Goal: Information Seeking & Learning: Compare options

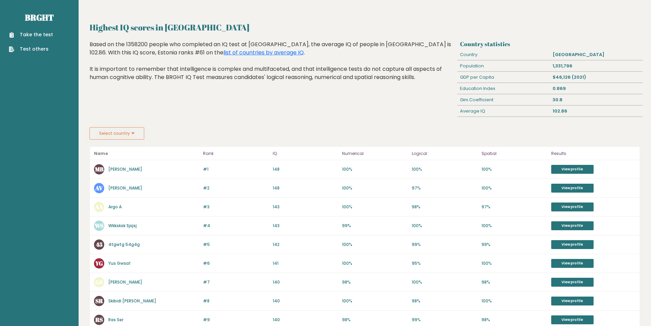
scroll to position [34, 0]
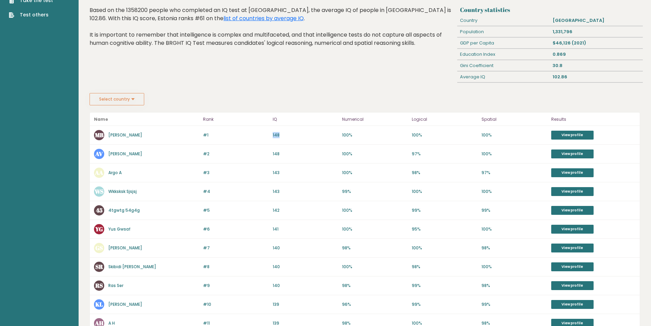
drag, startPoint x: 283, startPoint y: 134, endPoint x: 267, endPoint y: 134, distance: 15.7
click at [267, 134] on div "#1 MB Mikhail Bekish 149 #1 148 100% 100% 100% View profile" at bounding box center [365, 135] width 550 height 19
click at [283, 135] on p "148" at bounding box center [306, 135] width 66 height 6
drag, startPoint x: 421, startPoint y: 138, endPoint x: 450, endPoint y: 137, distance: 29.1
click at [442, 137] on div "#1 MB Mikhail Bekish 149 #1 148 100% 100% 100% View profile" at bounding box center [365, 135] width 550 height 19
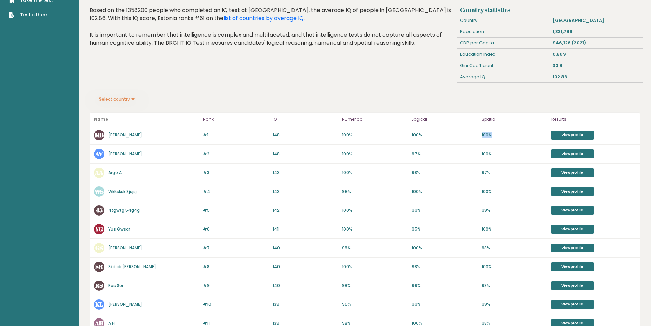
drag, startPoint x: 502, startPoint y: 135, endPoint x: 447, endPoint y: 138, distance: 54.4
click at [481, 135] on div "#1 MB Mikhail Bekish 149 #1 148 100% 100% 100% View profile" at bounding box center [365, 135] width 550 height 19
drag, startPoint x: 406, startPoint y: 152, endPoint x: 424, endPoint y: 153, distance: 18.8
click at [424, 153] on div "#2 AV Anna Ventmann 148 #2 148 100% 97% 100% View profile" at bounding box center [365, 154] width 550 height 19
click at [429, 157] on p "97%" at bounding box center [445, 154] width 66 height 6
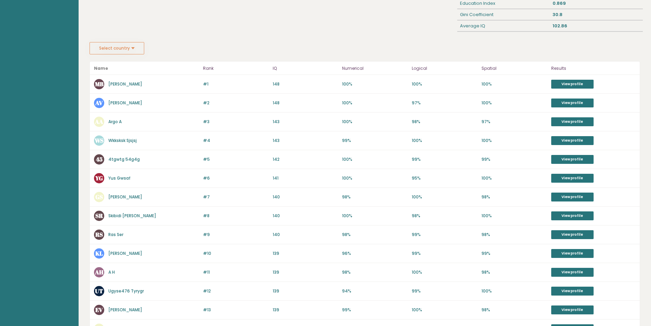
scroll to position [0, 0]
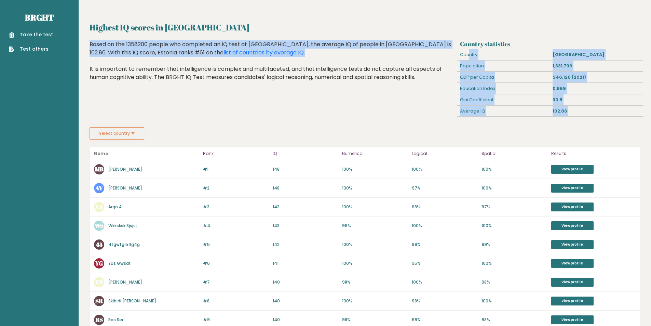
drag, startPoint x: 456, startPoint y: 54, endPoint x: 473, endPoint y: 52, distance: 17.2
click at [472, 52] on div "Country statistics Country Estonia Population 1,331,796 GDP per Capita $46,126 …" at bounding box center [365, 83] width 556 height 87
click at [506, 65] on div "Population" at bounding box center [503, 65] width 93 height 11
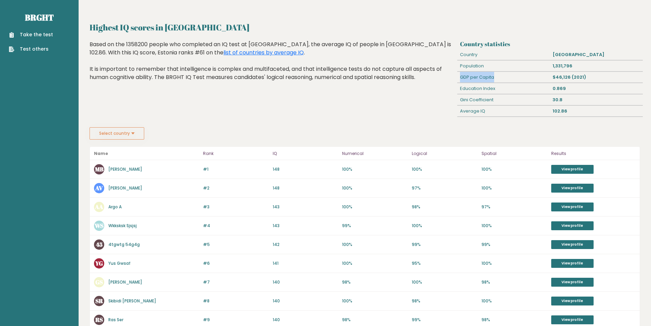
drag, startPoint x: 498, startPoint y: 78, endPoint x: 458, endPoint y: 75, distance: 40.1
click at [458, 75] on div "GDP per Capita" at bounding box center [503, 77] width 93 height 11
click at [122, 136] on button "Select country" at bounding box center [117, 133] width 55 height 12
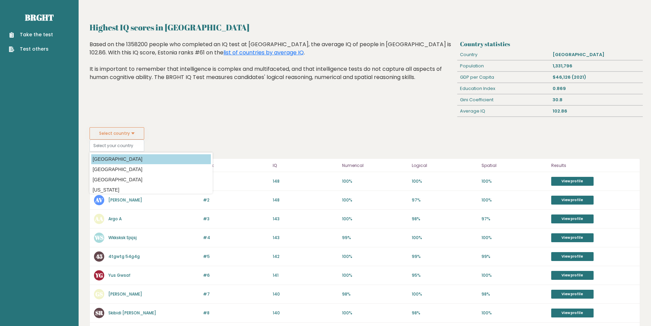
click at [116, 158] on option "[GEOGRAPHIC_DATA]" at bounding box center [151, 159] width 120 height 10
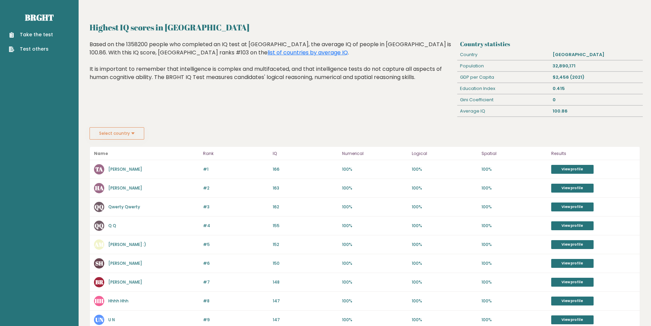
click at [125, 136] on button "Select country" at bounding box center [117, 133] width 55 height 12
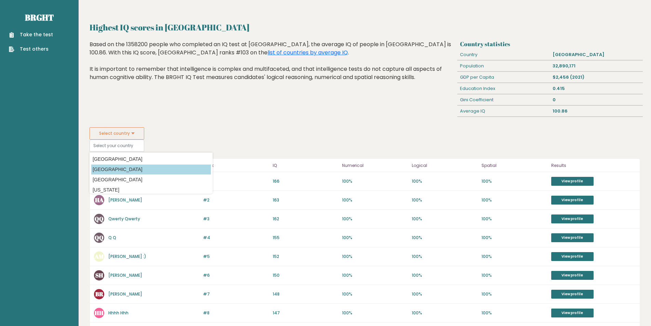
click at [116, 169] on option "[GEOGRAPHIC_DATA]" at bounding box center [151, 169] width 120 height 10
type input "[GEOGRAPHIC_DATA]"
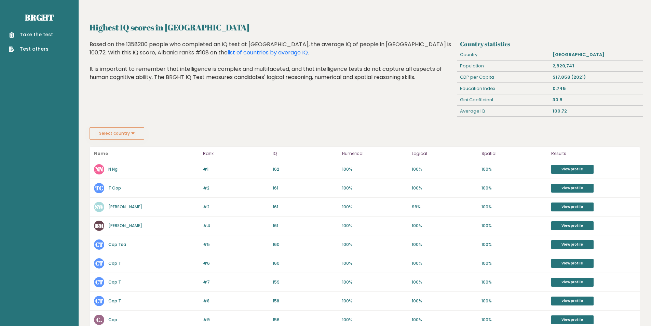
click at [126, 137] on button "Select country" at bounding box center [117, 133] width 55 height 12
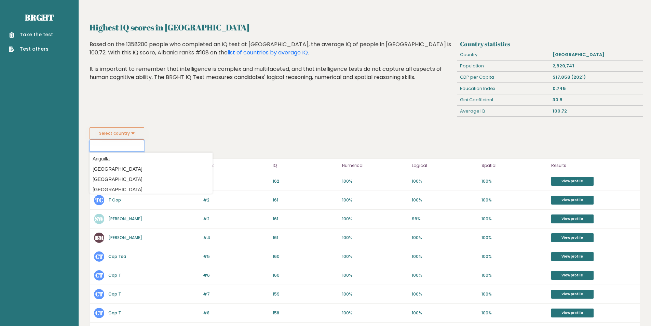
scroll to position [68, 0]
click at [118, 182] on option "[GEOGRAPHIC_DATA]" at bounding box center [151, 183] width 120 height 10
type input "[GEOGRAPHIC_DATA]"
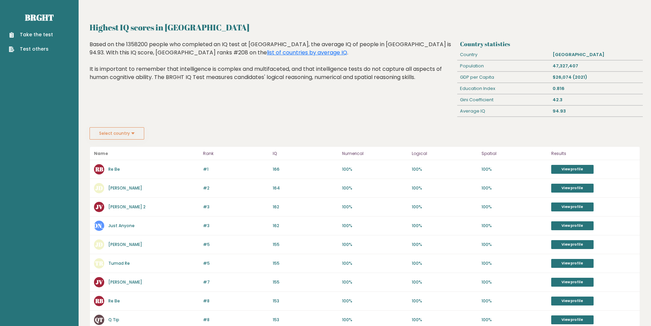
click at [118, 140] on div "Highest IQ scores in Argentina Country statistics Country Argentina Population …" at bounding box center [365, 278] width 551 height 515
click at [128, 137] on button "Select country" at bounding box center [117, 133] width 55 height 12
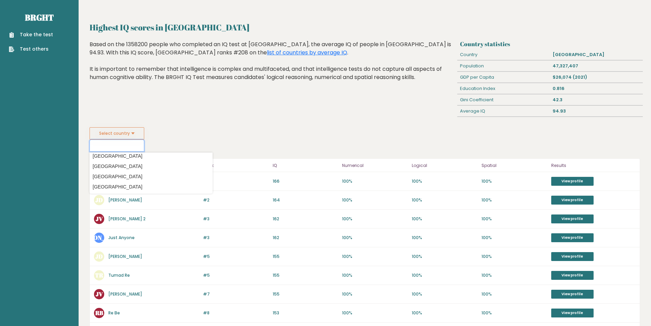
scroll to position [308, 0]
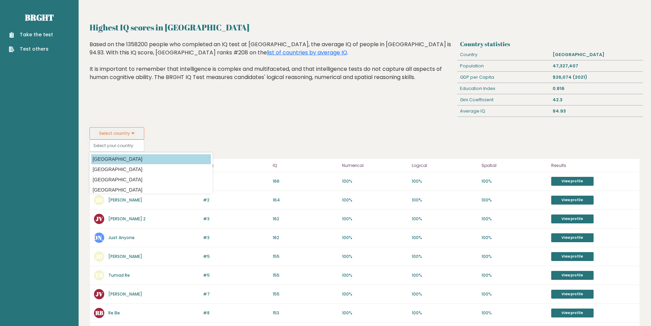
click at [124, 157] on option "[GEOGRAPHIC_DATA]" at bounding box center [151, 159] width 120 height 10
type input "[GEOGRAPHIC_DATA]"
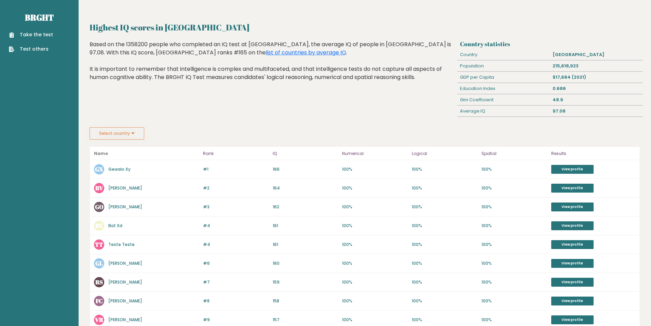
click at [119, 127] on div "Highest IQ scores in Brazil Based on the 1358200 people who completed an IQ tes…" at bounding box center [272, 83] width 370 height 87
click at [120, 136] on button "Select country" at bounding box center [117, 133] width 55 height 12
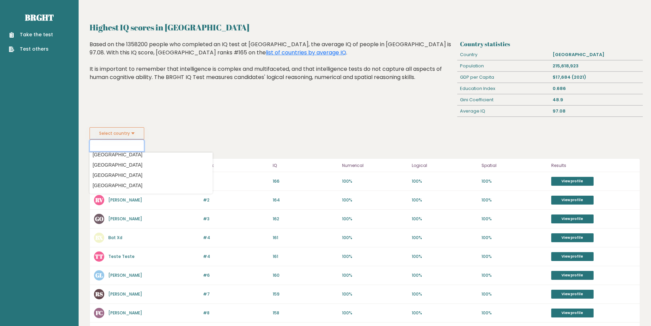
scroll to position [615, 0]
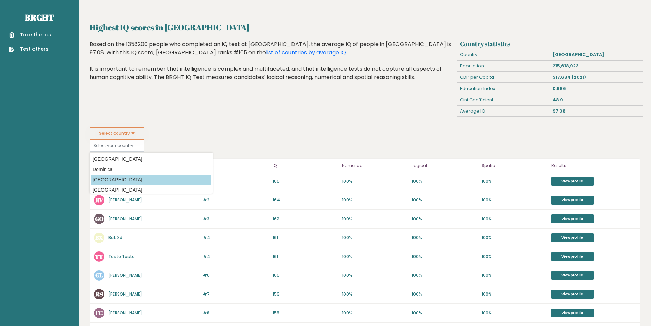
click at [117, 178] on option "[GEOGRAPHIC_DATA]" at bounding box center [151, 180] width 120 height 10
type input "[GEOGRAPHIC_DATA]"
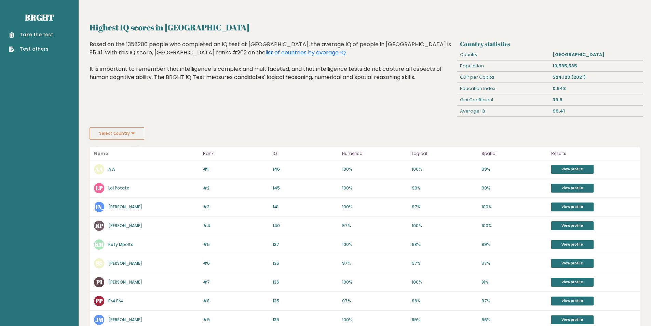
drag, startPoint x: 118, startPoint y: 137, endPoint x: 121, endPoint y: 149, distance: 12.4
click at [119, 137] on button "Select country" at bounding box center [117, 133] width 55 height 12
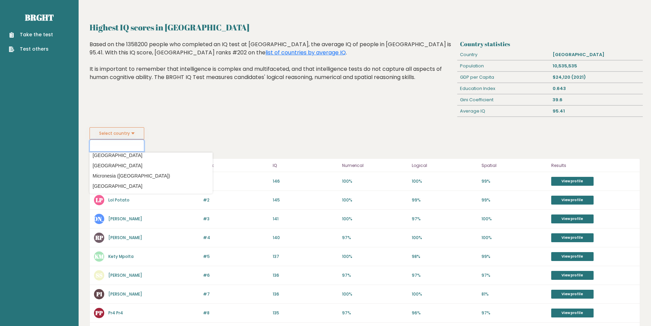
scroll to position [1435, 0]
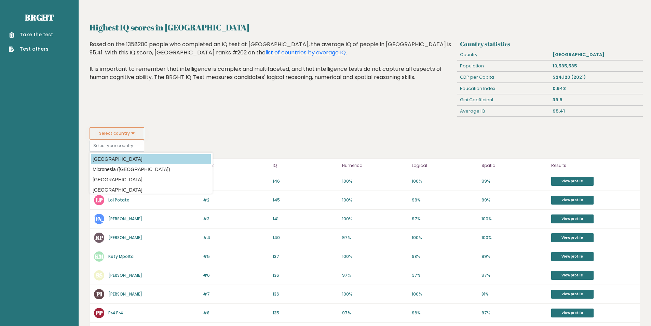
click at [143, 162] on option "[GEOGRAPHIC_DATA]" at bounding box center [151, 159] width 120 height 10
type input "[GEOGRAPHIC_DATA]"
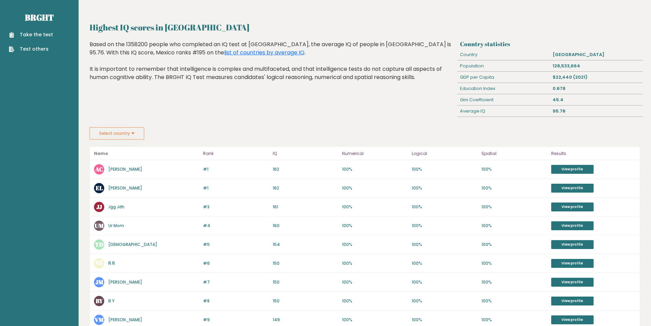
click at [111, 140] on div "Highest IQ scores in [GEOGRAPHIC_DATA] Country statistics Country [GEOGRAPHIC_D…" at bounding box center [365, 278] width 551 height 515
click at [118, 137] on button "Select country" at bounding box center [117, 133] width 55 height 12
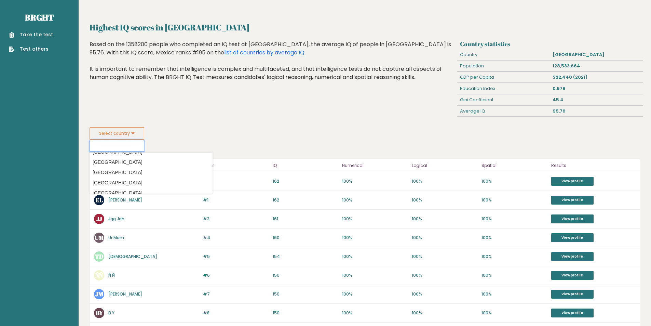
scroll to position [308, 0]
click at [108, 168] on option "[GEOGRAPHIC_DATA]" at bounding box center [151, 169] width 120 height 10
type input "[GEOGRAPHIC_DATA]"
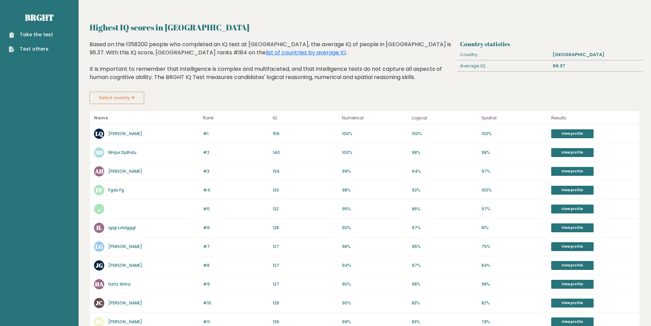
click at [120, 140] on div "#1 LQ [PERSON_NAME] 156 #1 156 100% 100% 100% View profile" at bounding box center [365, 133] width 550 height 19
click at [128, 93] on button "Select country" at bounding box center [117, 98] width 55 height 12
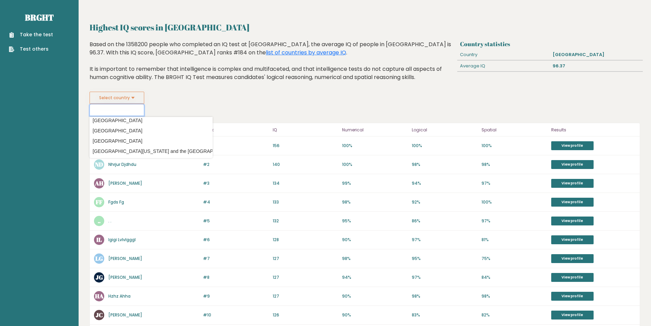
scroll to position [2051, 0]
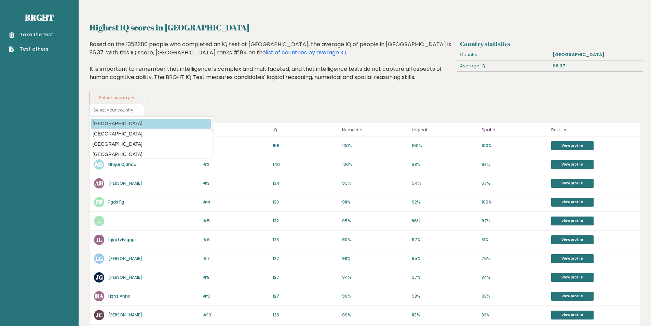
click at [133, 119] on option "[GEOGRAPHIC_DATA]" at bounding box center [151, 124] width 120 height 10
type input "[GEOGRAPHIC_DATA]"
